Goal: Transaction & Acquisition: Purchase product/service

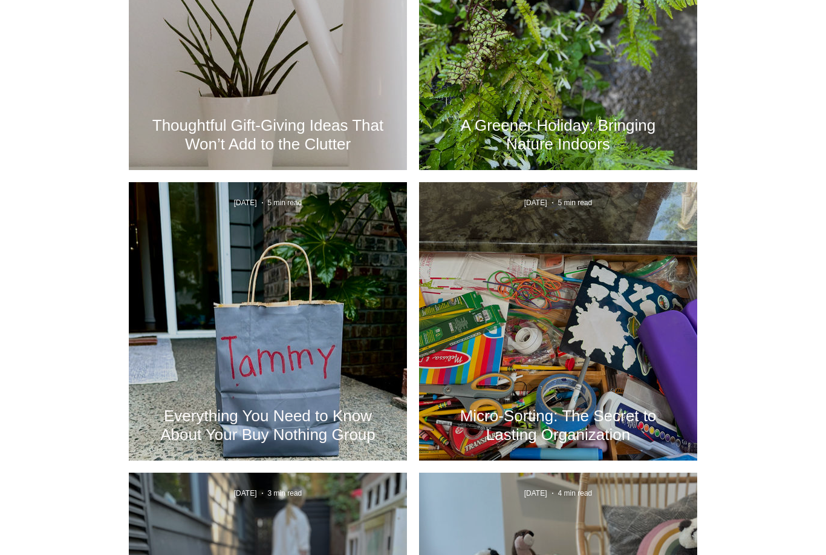
scroll to position [1177, 0]
click at [226, 411] on h2 "Everything You Need to Know About Your Buy Nothing Group" at bounding box center [268, 426] width 242 height 38
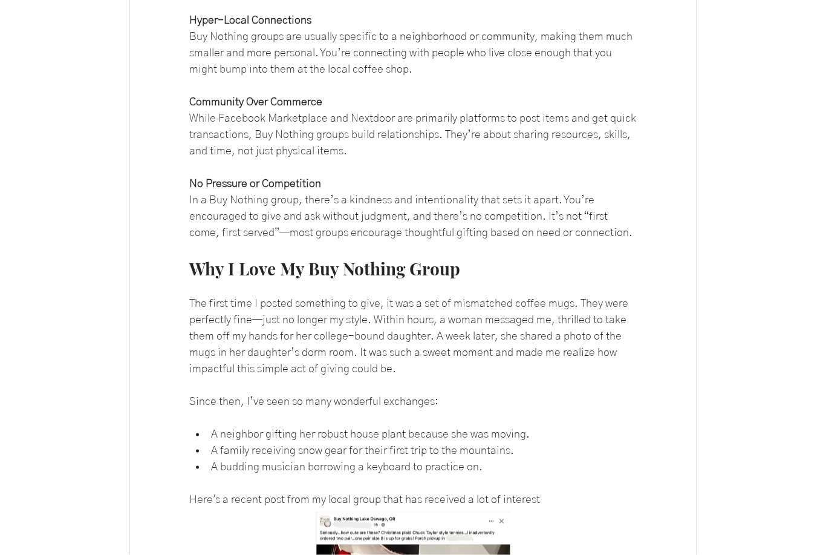
scroll to position [1364, 0]
click at [803, 464] on div "main content" at bounding box center [413, 401] width 826 height 3151
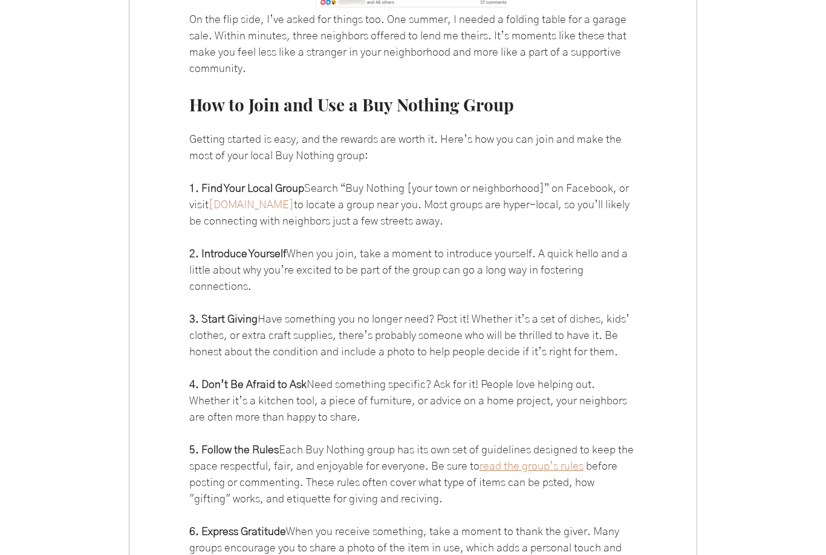
scroll to position [2065, 0]
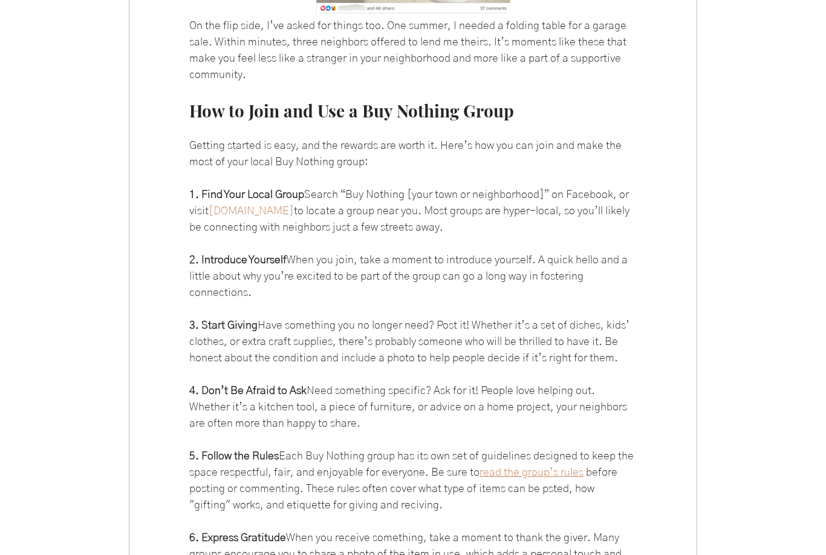
click at [268, 217] on span "buynothingproject.org" at bounding box center [251, 211] width 85 height 11
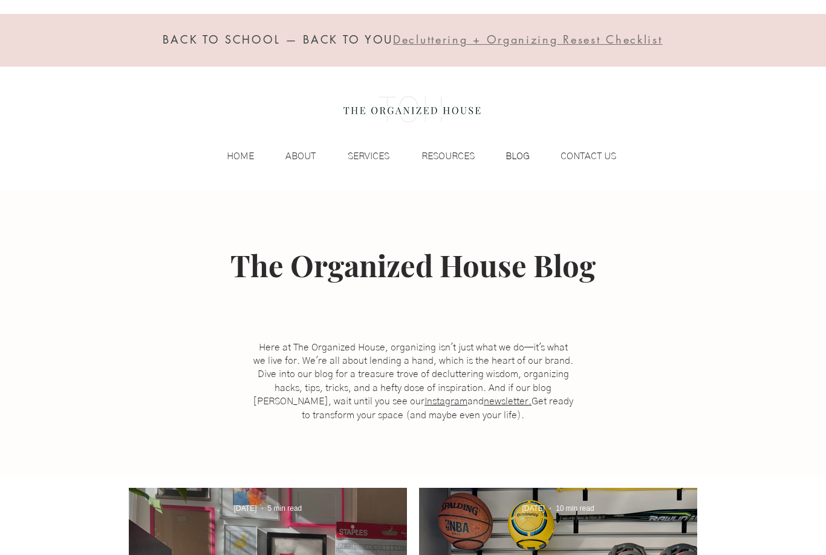
click at [530, 159] on p "BLOG" at bounding box center [518, 156] width 36 height 18
click at [514, 152] on p "BLOG" at bounding box center [518, 156] width 36 height 18
click at [520, 159] on p "BLOG" at bounding box center [518, 156] width 36 height 18
click at [459, 45] on span "Decluttering + Organizing Resest Checklist" at bounding box center [527, 39] width 269 height 15
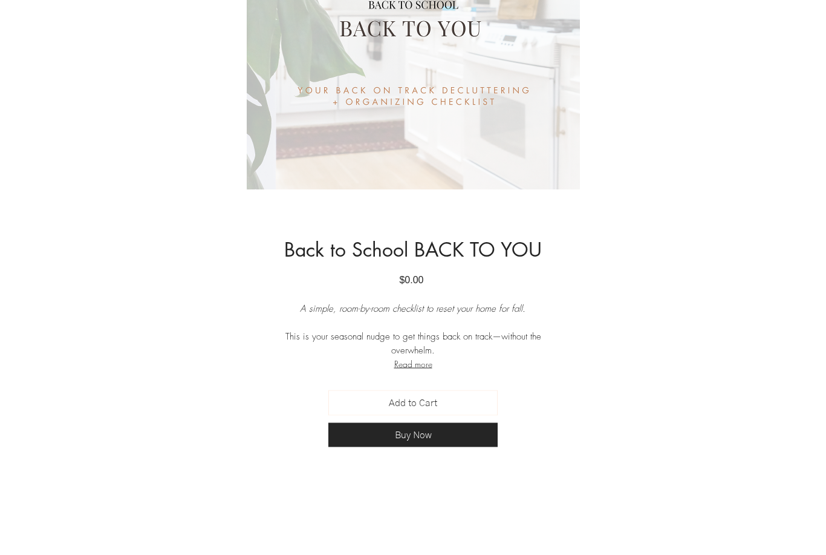
scroll to position [335, 0]
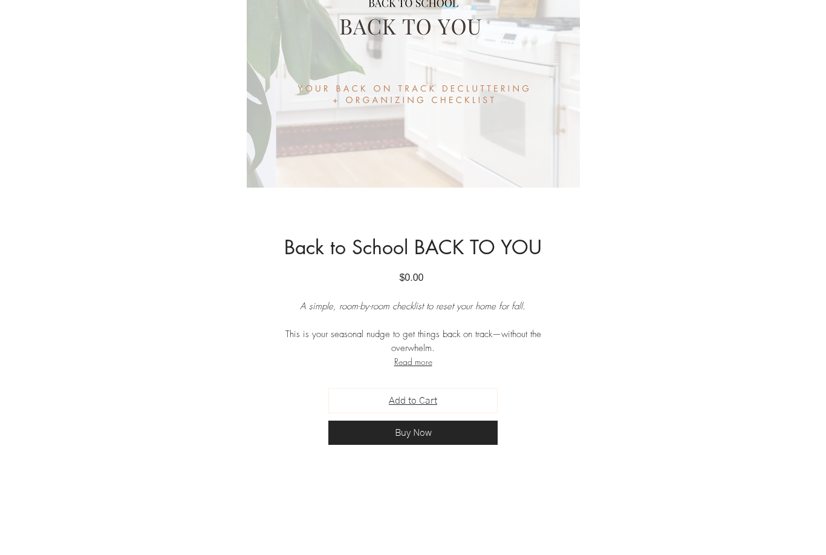
click at [441, 398] on button "Add to Cart" at bounding box center [413, 400] width 169 height 25
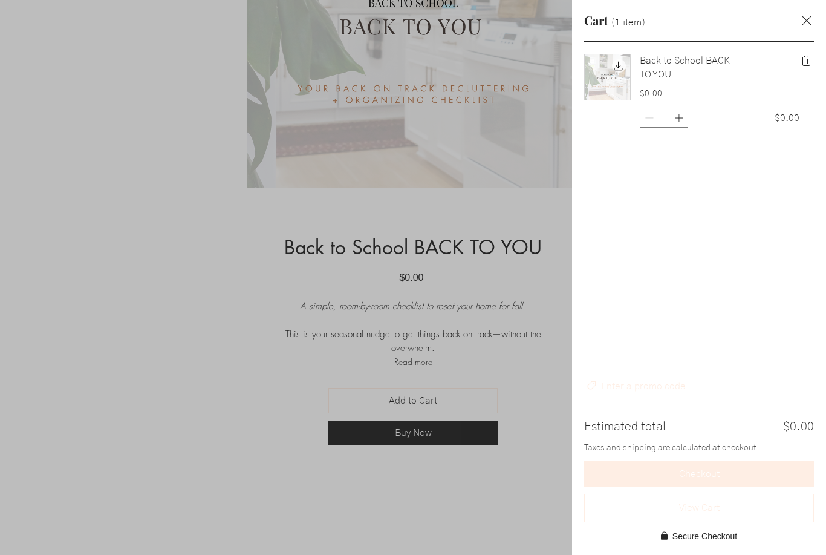
click at [209, 401] on div "Side Cart" at bounding box center [413, 277] width 826 height 555
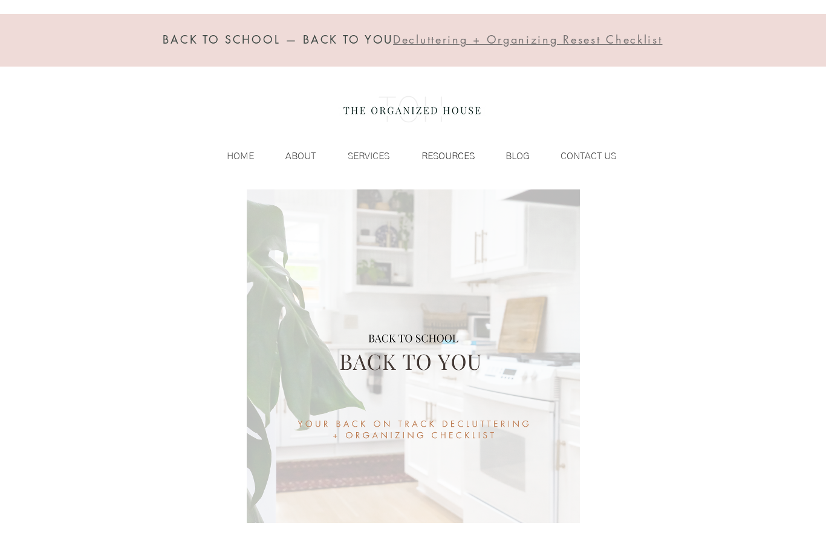
click at [447, 153] on p "RESOURCES" at bounding box center [448, 156] width 65 height 18
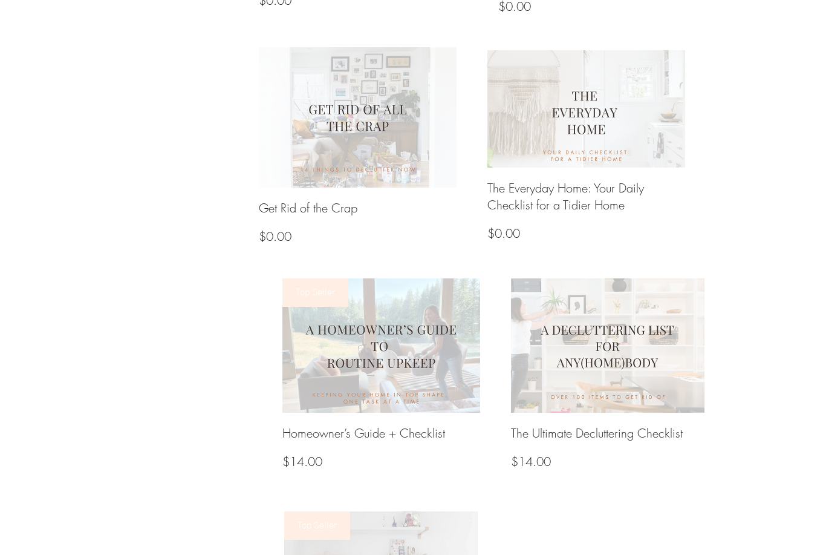
scroll to position [947, 0]
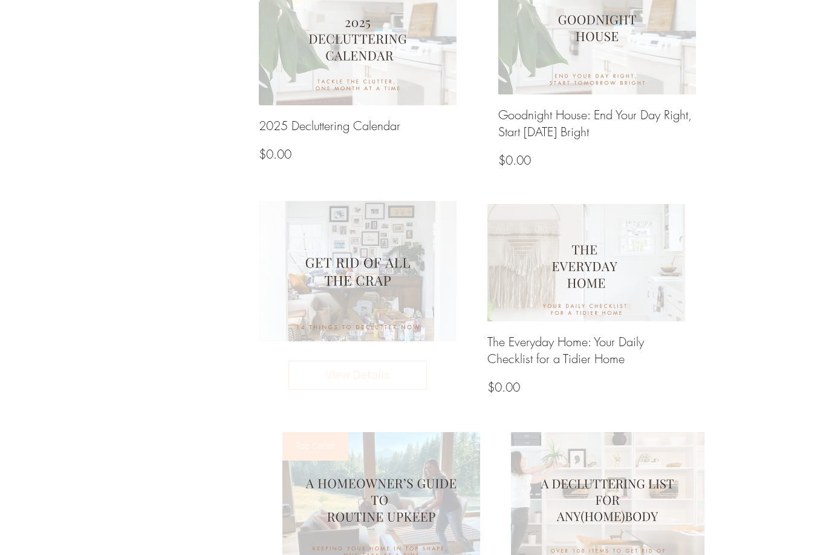
click at [380, 294] on img at bounding box center [358, 270] width 212 height 150
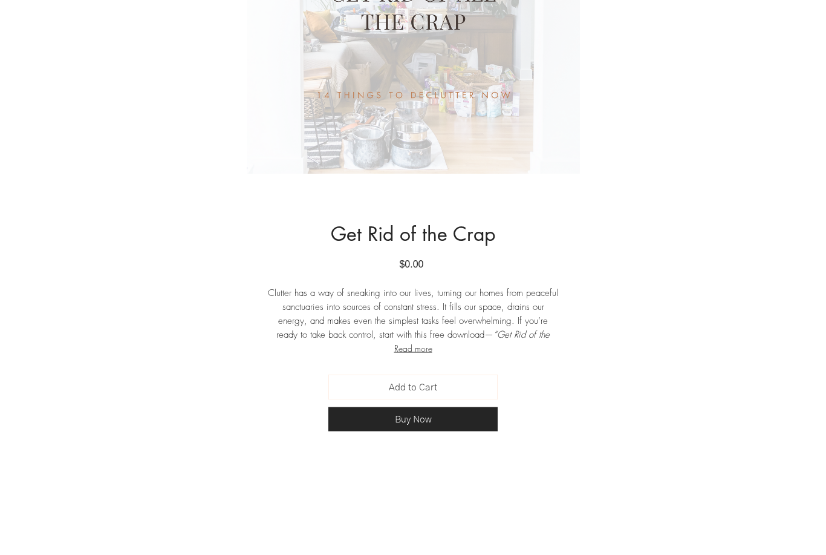
scroll to position [362, 0]
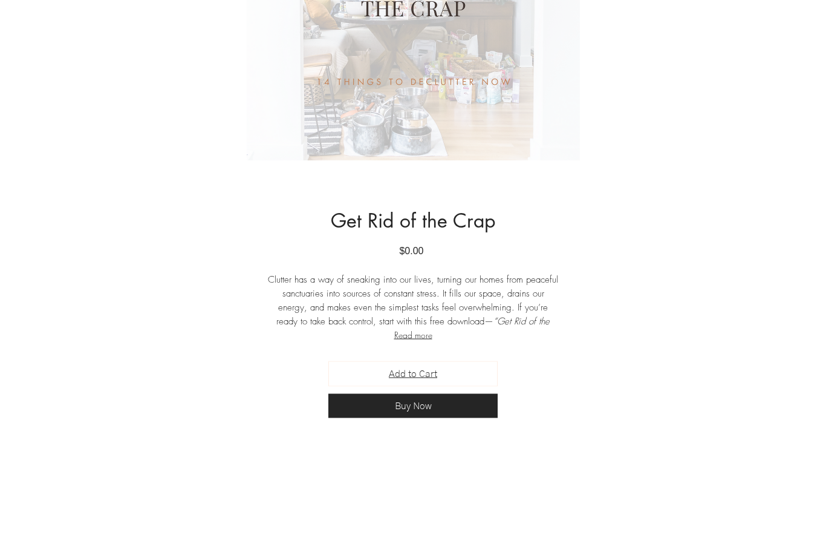
click at [451, 373] on button "Add to Cart" at bounding box center [413, 373] width 169 height 25
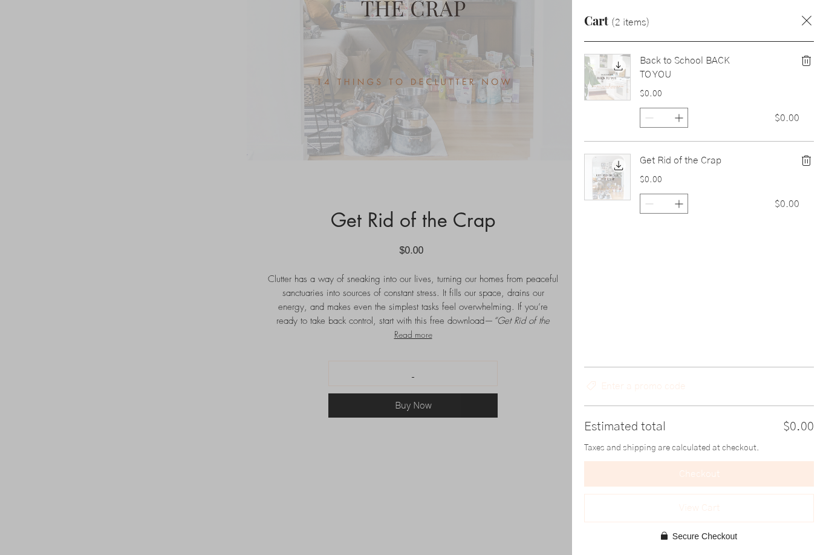
scroll to position [0, 0]
click at [720, 329] on div "Back to School BACK TO YOU $0.00 * $0.00 Get Rid of the Crap $0.00 * $0.00" at bounding box center [699, 204] width 254 height 325
click at [731, 461] on button "Checkout" at bounding box center [699, 473] width 230 height 25
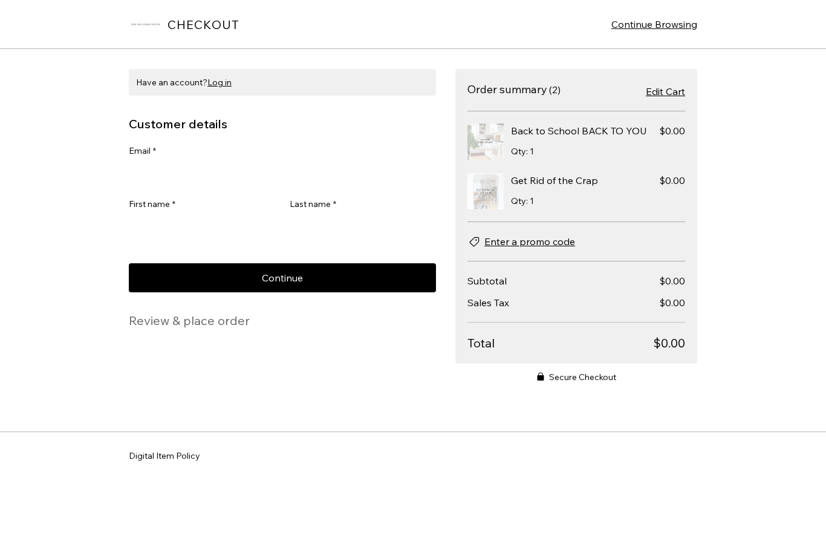
click at [194, 206] on div "First name *" at bounding box center [202, 206] width 146 height 17
click at [211, 206] on div "First name *" at bounding box center [202, 206] width 146 height 17
click at [174, 209] on span "*" at bounding box center [173, 204] width 3 height 12
click at [174, 215] on input "First name *" at bounding box center [198, 227] width 139 height 24
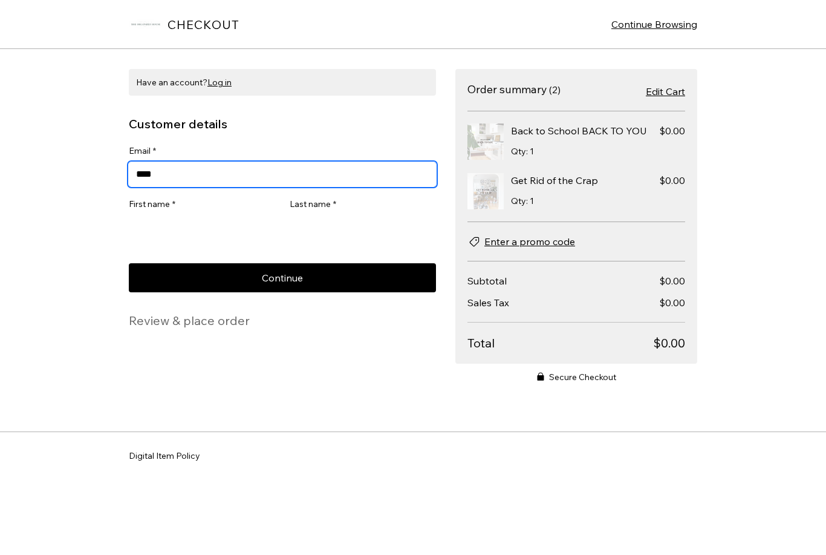
type input "*****"
type input "**********"
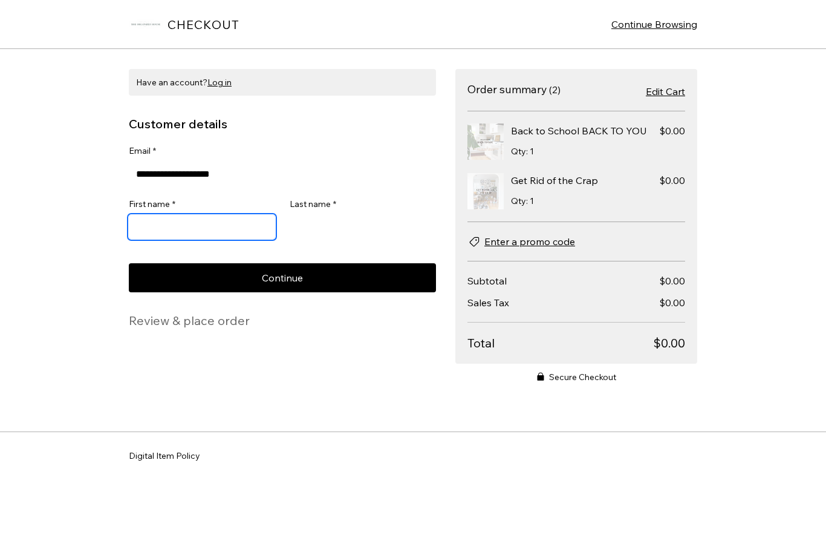
type input "*****"
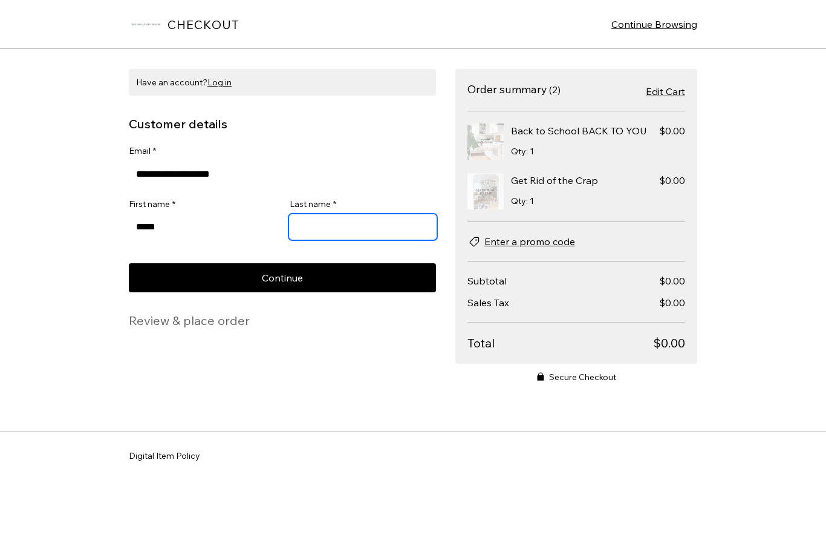
type input "****"
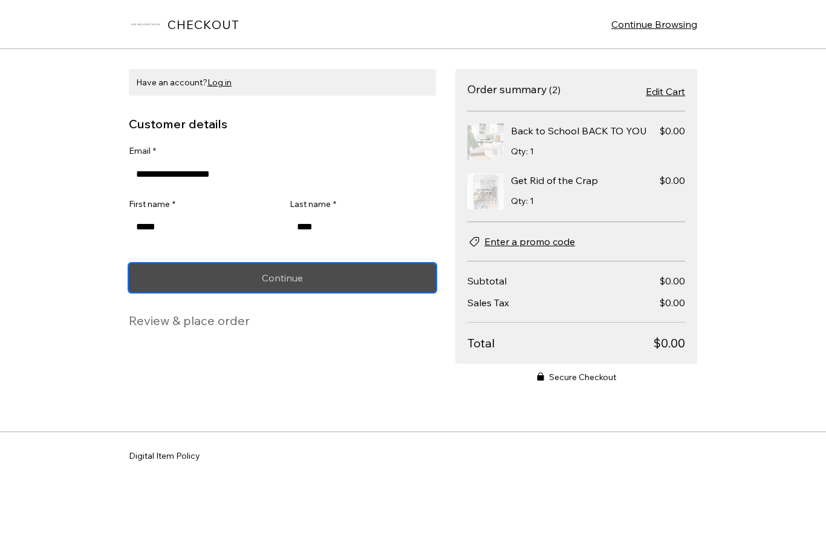
click at [296, 278] on span "Continue" at bounding box center [282, 278] width 41 height 10
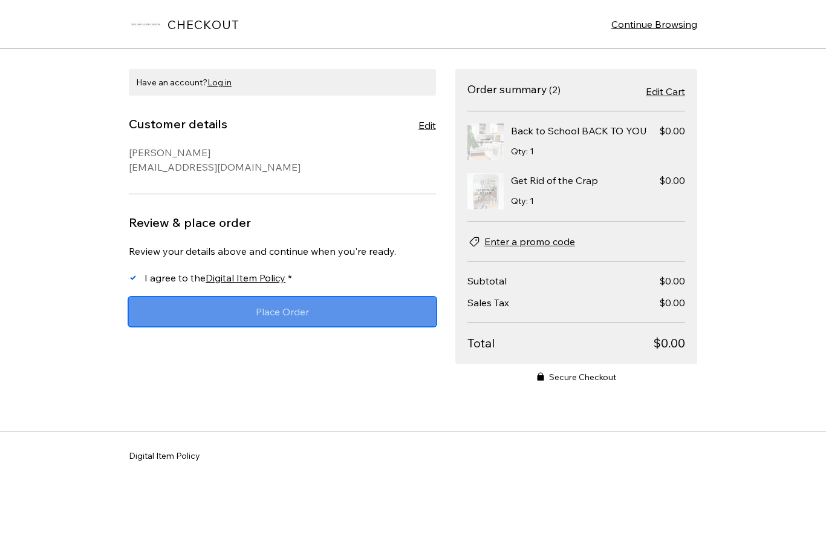
click at [281, 309] on span "Place Order" at bounding box center [282, 312] width 53 height 10
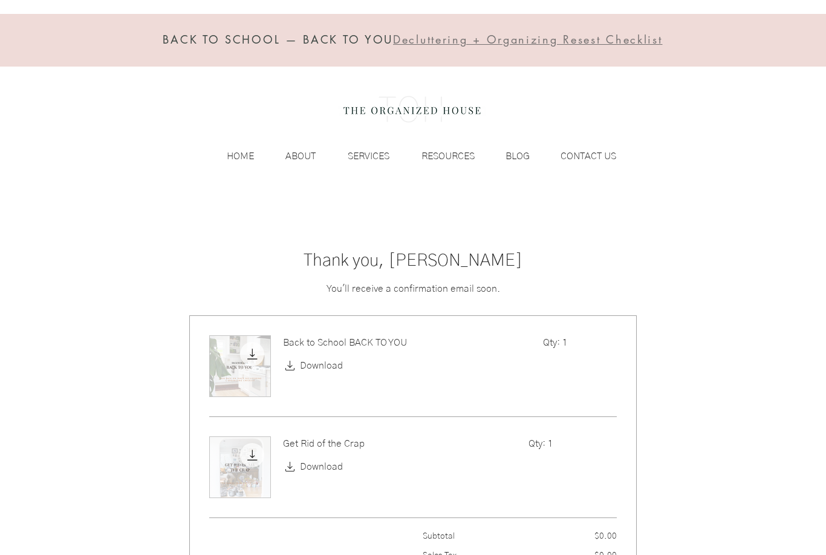
click at [294, 471] on icon "main content" at bounding box center [290, 466] width 15 height 15
click at [291, 367] on icon "main content" at bounding box center [290, 365] width 15 height 15
